Goal: Information Seeking & Learning: Check status

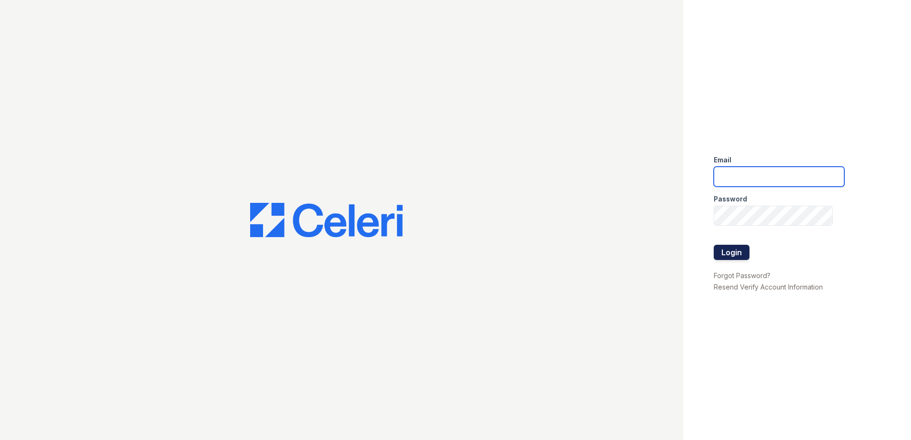
type input "cmullins@trinity-pm.com"
click at [730, 250] on button "Login" at bounding box center [732, 252] width 36 height 15
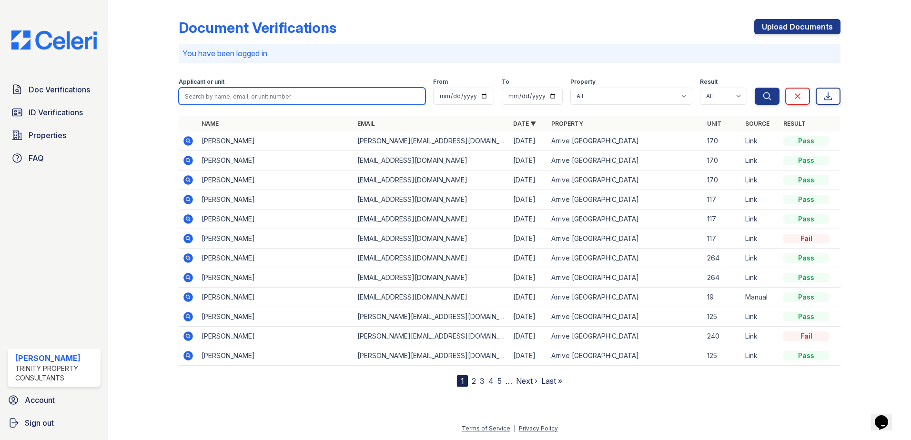
click at [254, 95] on input "search" at bounding box center [302, 96] width 247 height 17
type input "bright"
click at [755, 88] on button "Search" at bounding box center [767, 96] width 25 height 17
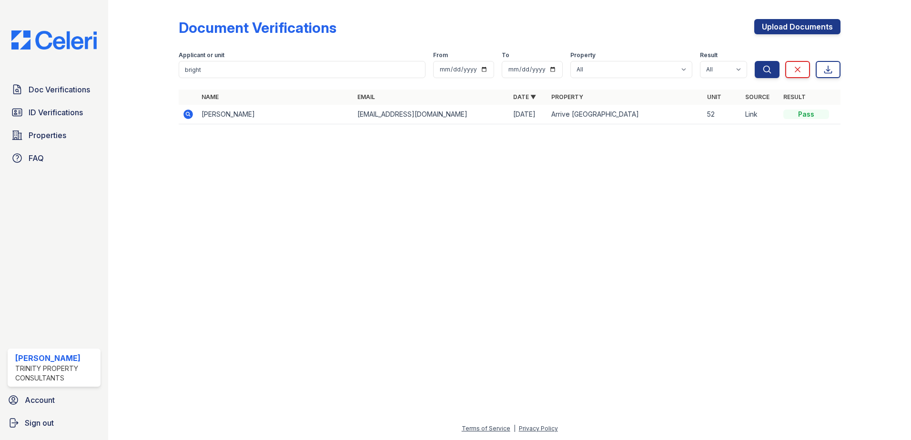
click at [187, 115] on icon at bounding box center [188, 114] width 11 height 11
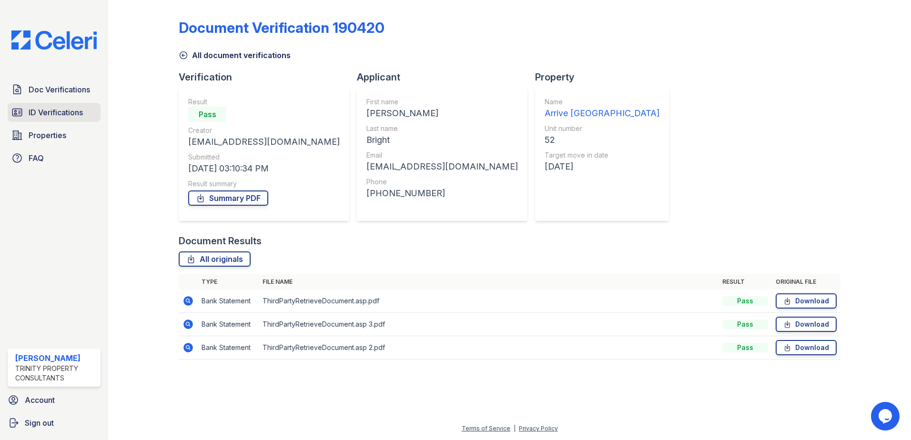
click at [60, 118] on span "ID Verifications" at bounding box center [56, 112] width 54 height 11
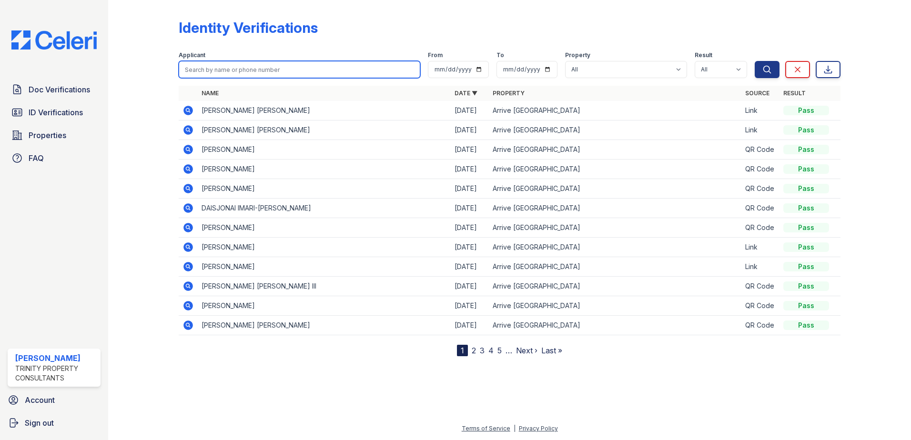
click at [254, 71] on input "search" at bounding box center [300, 69] width 242 height 17
type input "bright"
click at [755, 61] on button "Search" at bounding box center [767, 69] width 25 height 17
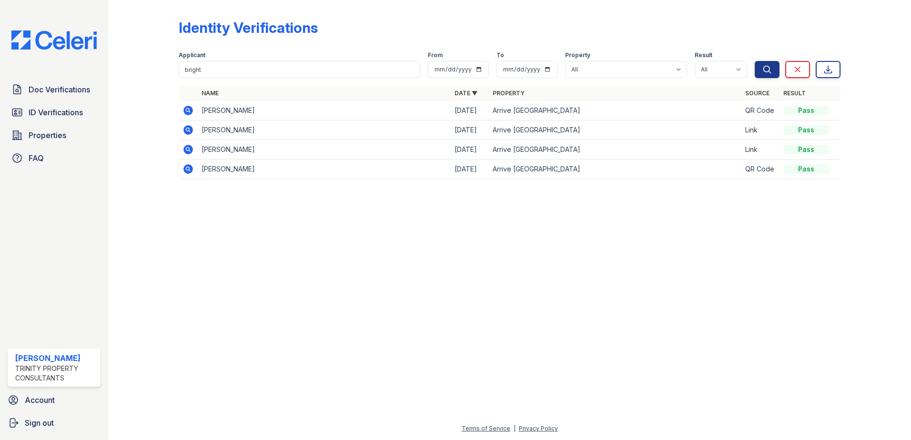
click at [186, 129] on icon at bounding box center [189, 130] width 10 height 10
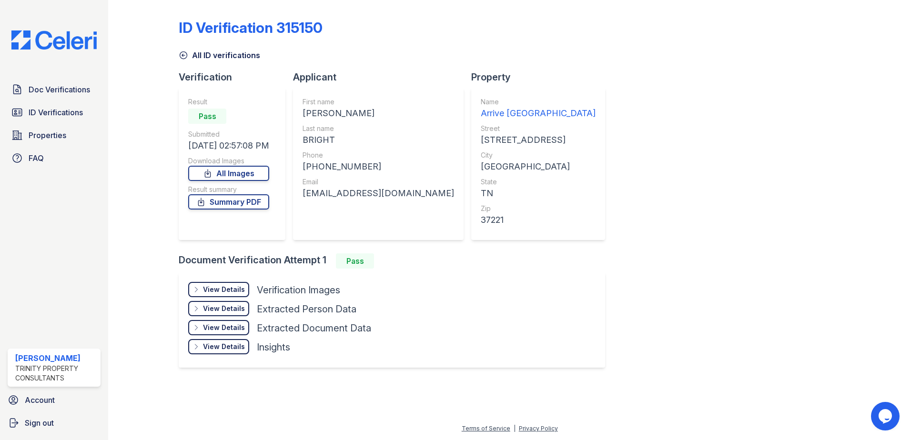
click at [207, 288] on div "View Details" at bounding box center [224, 290] width 42 height 10
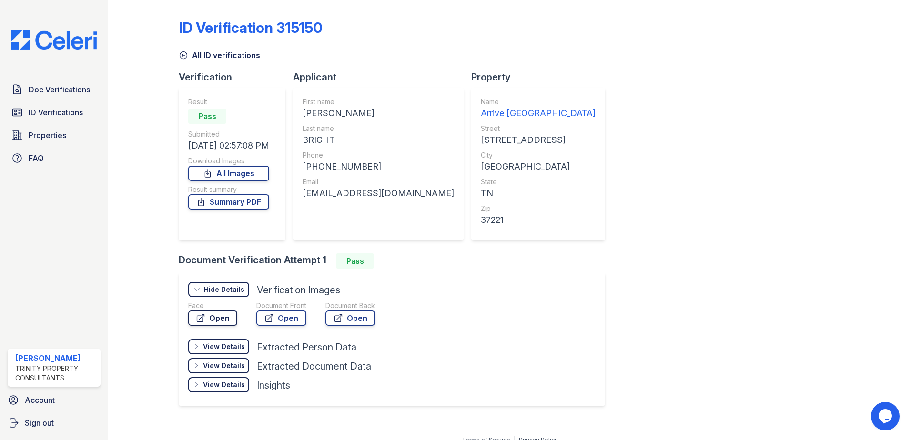
click at [221, 311] on link "Open" at bounding box center [212, 318] width 49 height 15
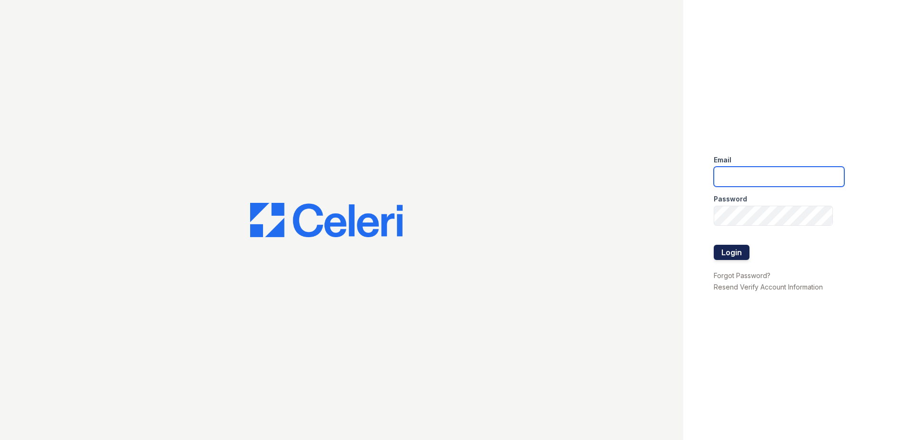
type input "[EMAIL_ADDRESS][DOMAIN_NAME]"
click at [728, 249] on button "Login" at bounding box center [732, 252] width 36 height 15
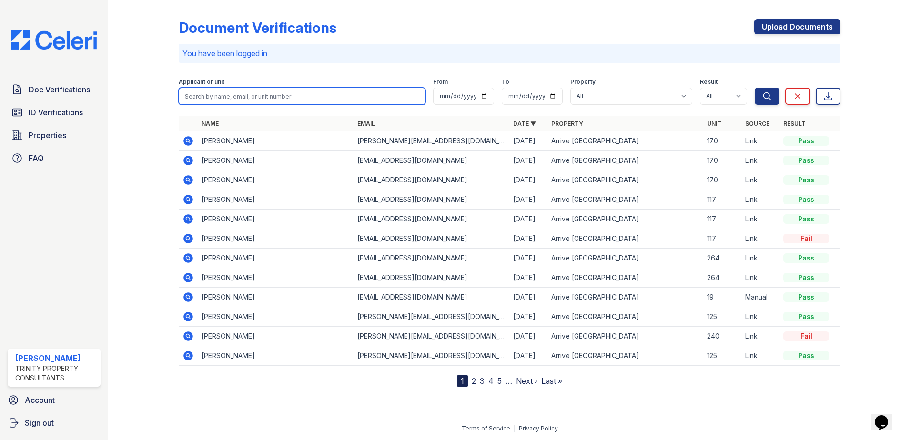
click at [239, 98] on input "search" at bounding box center [302, 96] width 247 height 17
type input "bright"
click at [755, 88] on button "Search" at bounding box center [767, 96] width 25 height 17
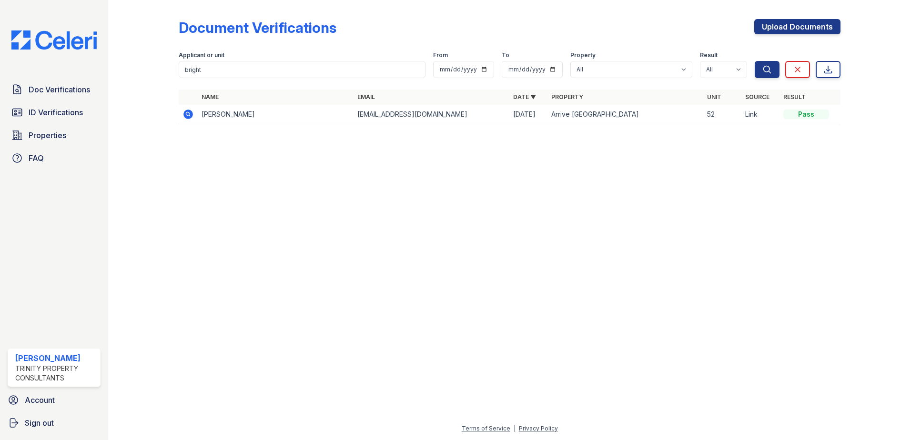
click at [188, 115] on icon at bounding box center [188, 114] width 11 height 11
click at [207, 75] on input "bright" at bounding box center [302, 69] width 247 height 17
type input "v"
type input "crow"
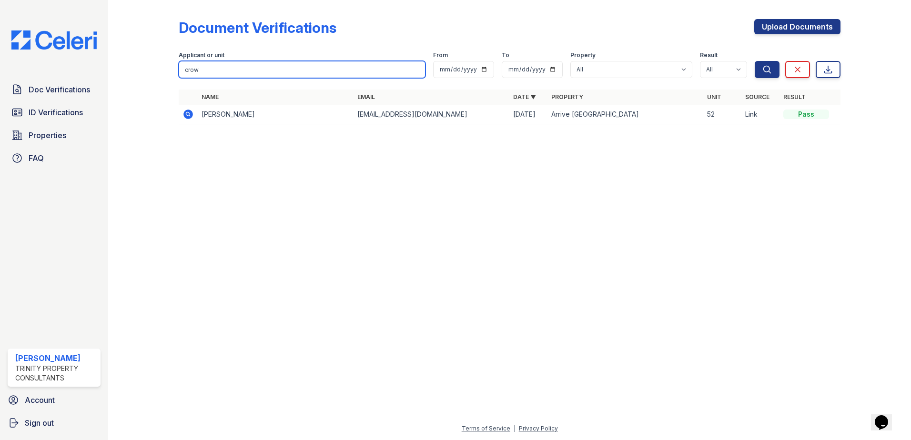
click at [755, 61] on button "Search" at bounding box center [767, 69] width 25 height 17
click at [188, 112] on icon at bounding box center [188, 114] width 11 height 11
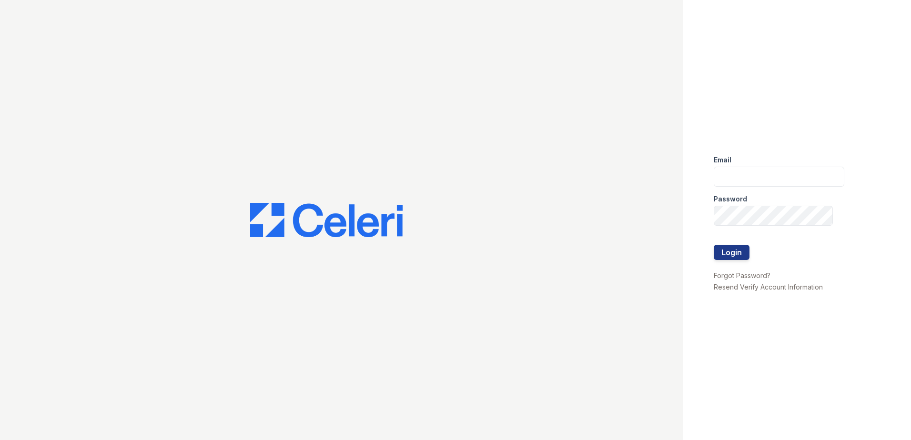
type input "cmullins@trinity-pm.com"
click at [729, 242] on div at bounding box center [779, 235] width 131 height 19
click at [726, 251] on button "Login" at bounding box center [732, 252] width 36 height 15
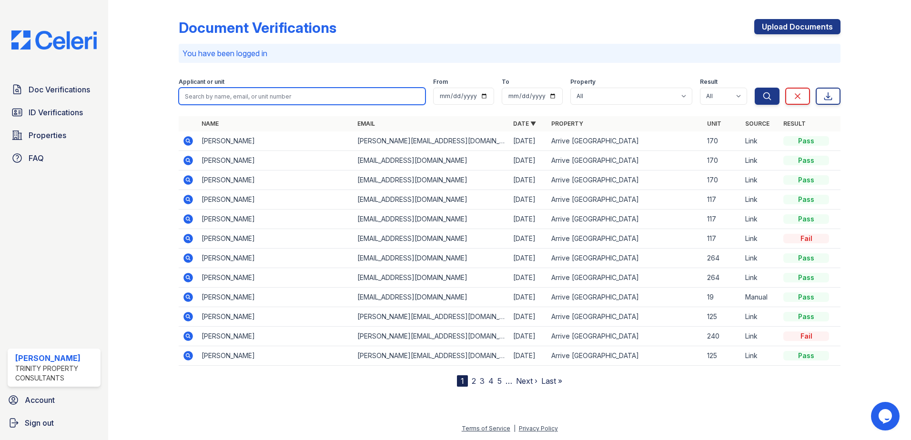
click at [279, 95] on input "search" at bounding box center [302, 96] width 247 height 17
type input "[PERSON_NAME]"
click at [755, 88] on button "Search" at bounding box center [767, 96] width 25 height 17
